Goal: Information Seeking & Learning: Learn about a topic

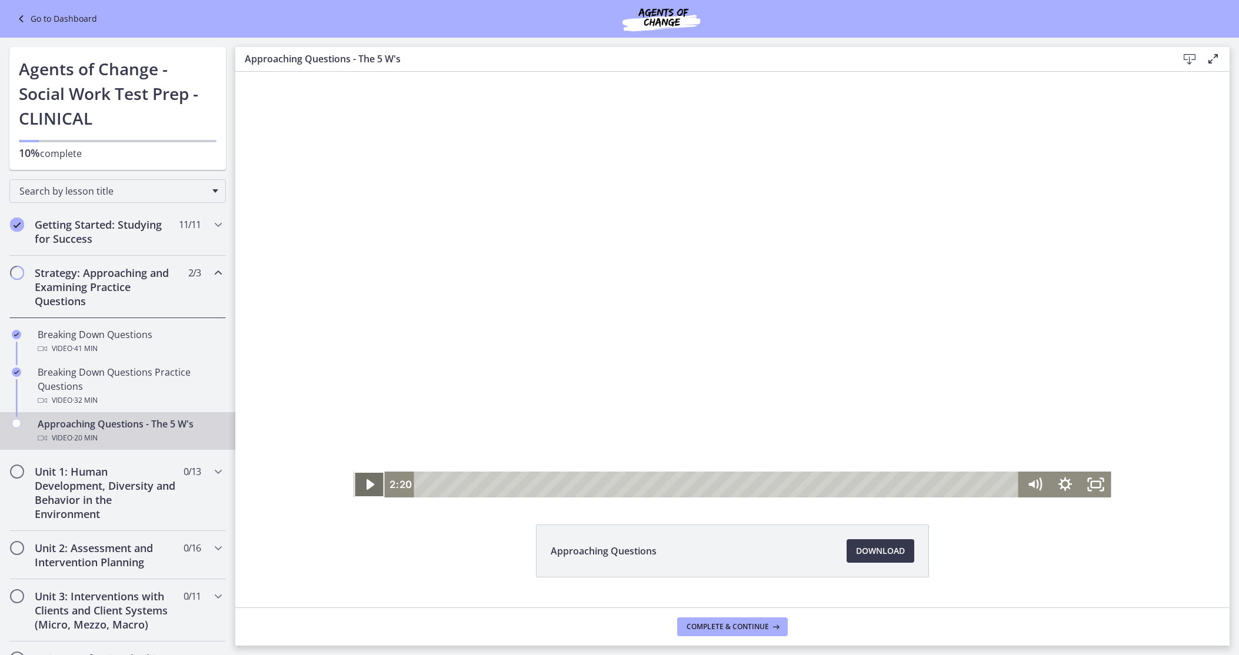
click at [378, 481] on icon "Play Video" at bounding box center [370, 485] width 31 height 26
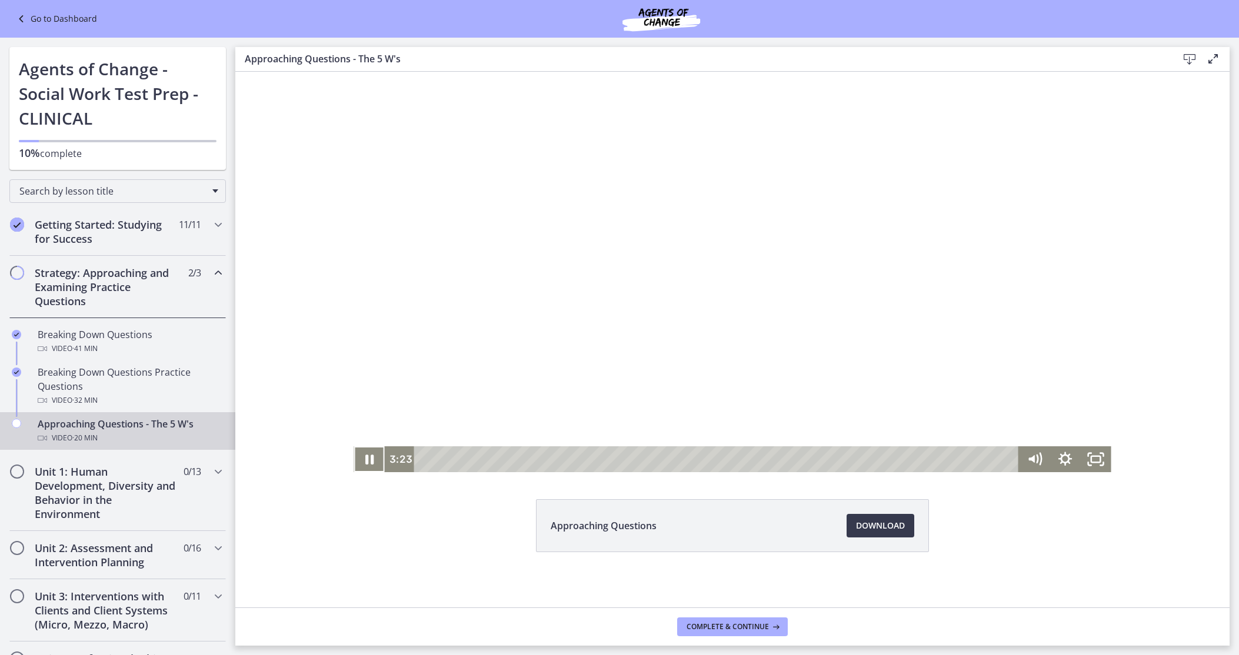
scroll to position [26, 0]
click at [369, 459] on icon "Pause" at bounding box center [369, 458] width 31 height 26
click at [369, 459] on icon "Play Video" at bounding box center [370, 458] width 9 height 13
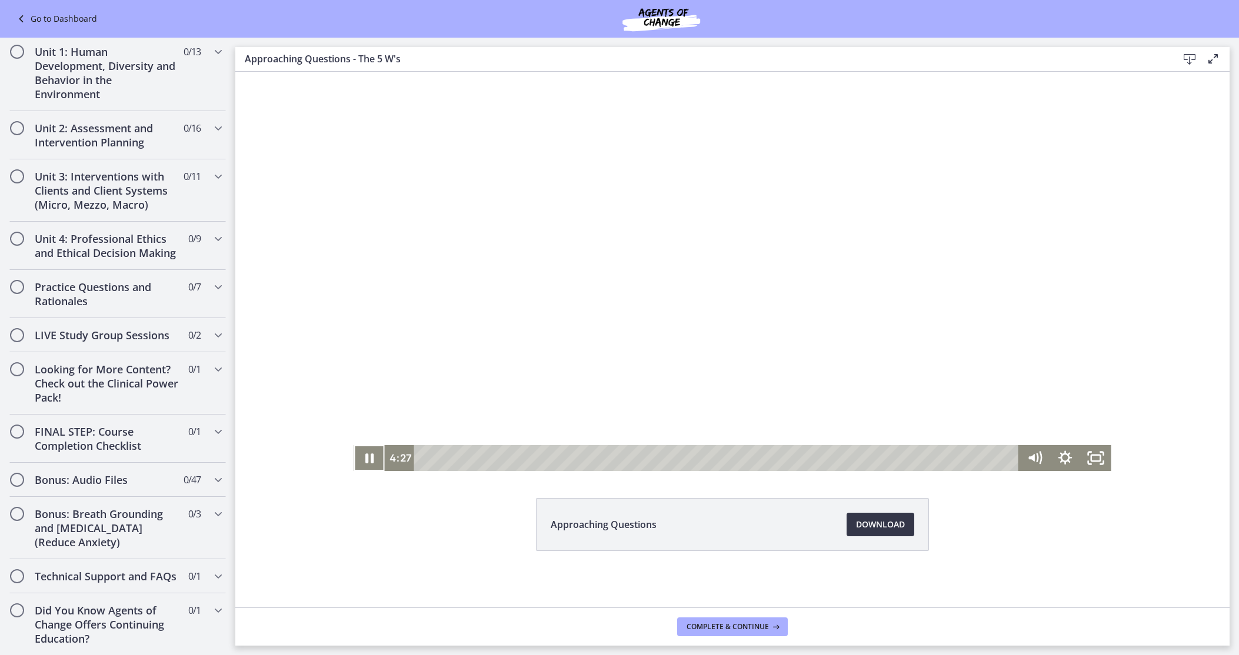
click at [884, 525] on span "Download Opens in a new window" at bounding box center [880, 525] width 49 height 14
click at [368, 458] on icon "Pause" at bounding box center [369, 458] width 36 height 31
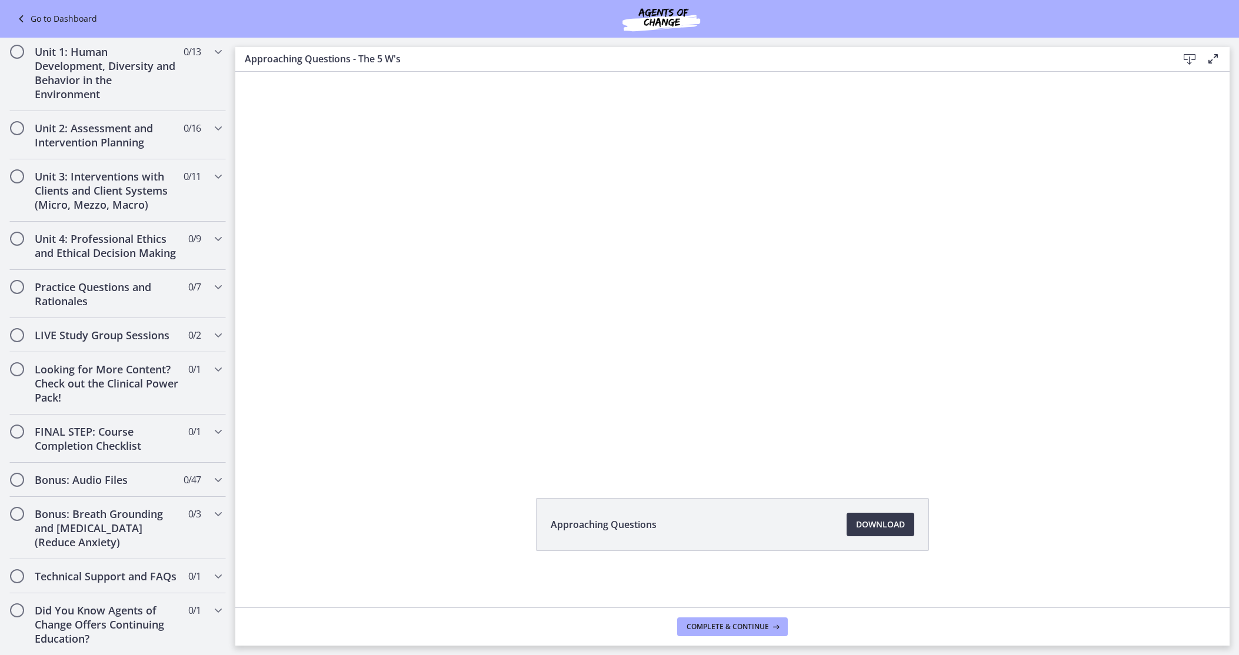
click at [317, 369] on div "Click for sound @keyframes VOLUME_SMALL_WAVE_FLASH { 0% { opacity: 0; } 33% { o…" at bounding box center [732, 258] width 994 height 426
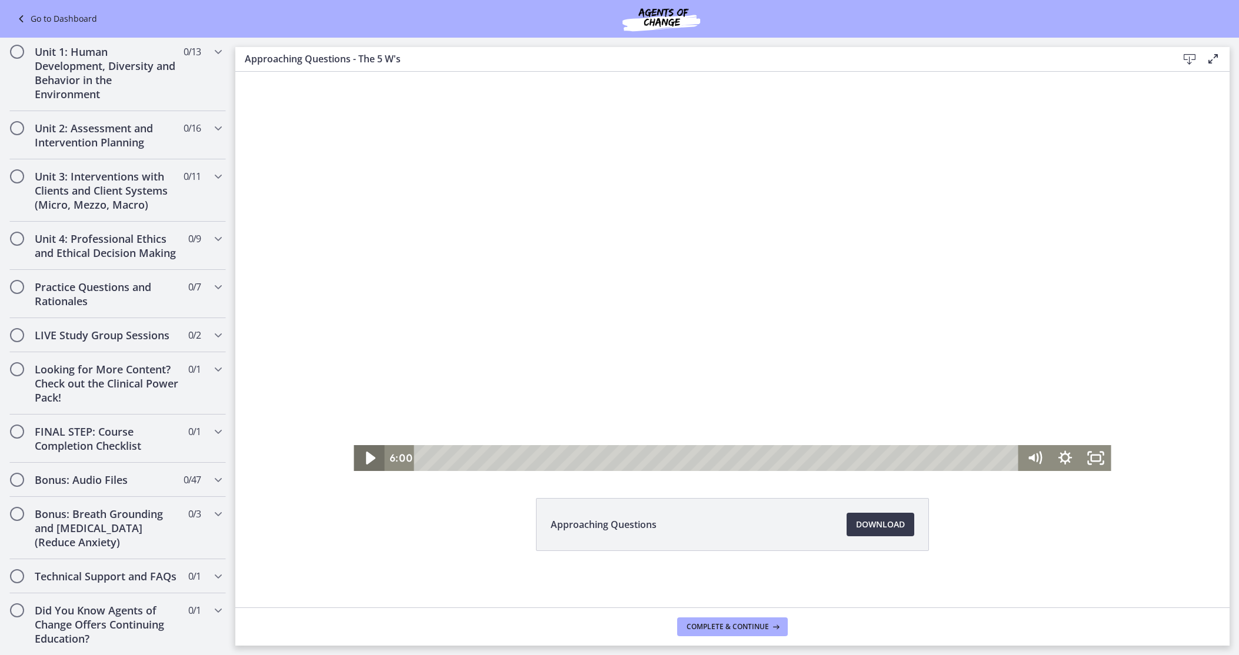
click at [368, 458] on icon "Play Video" at bounding box center [370, 458] width 9 height 13
click at [369, 458] on icon "Pause" at bounding box center [369, 458] width 31 height 26
click at [369, 458] on icon "Play Video" at bounding box center [371, 458] width 8 height 11
click at [369, 458] on icon "Pause" at bounding box center [369, 458] width 36 height 31
click at [371, 455] on icon "Play Video" at bounding box center [371, 458] width 8 height 11
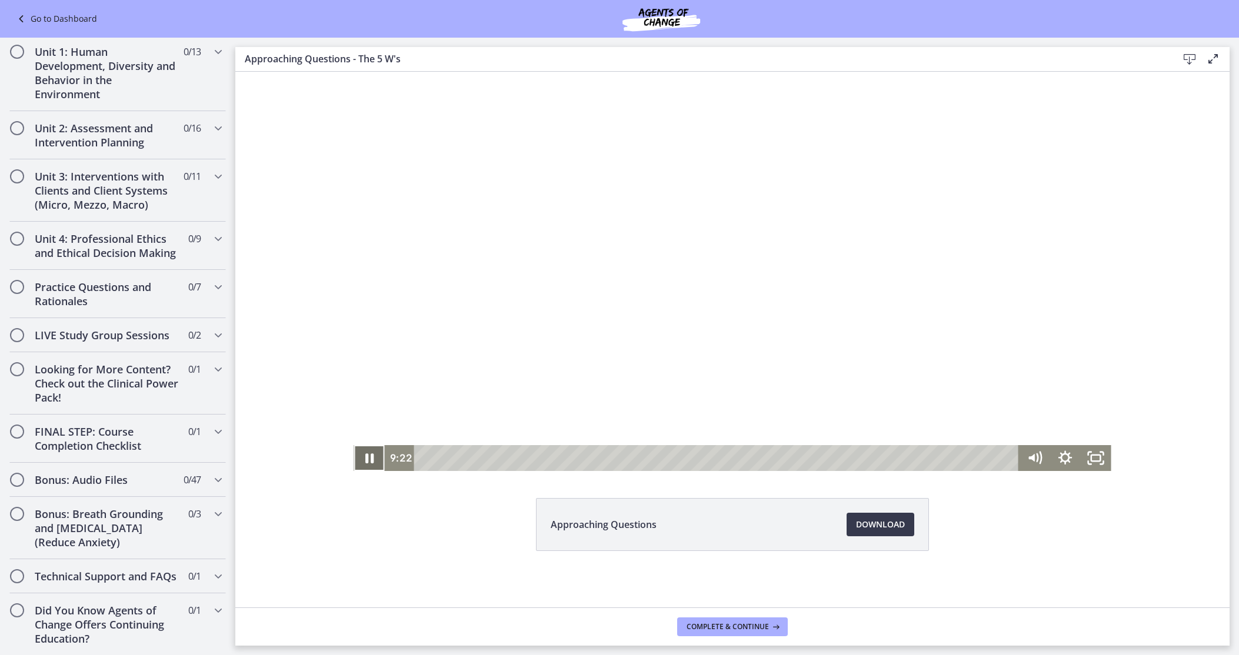
click at [368, 457] on icon "Pause" at bounding box center [369, 459] width 8 height 10
click at [368, 457] on icon "Play Video" at bounding box center [370, 458] width 9 height 13
click at [371, 458] on icon "Pause" at bounding box center [369, 459] width 8 height 10
